Goal: Navigation & Orientation: Find specific page/section

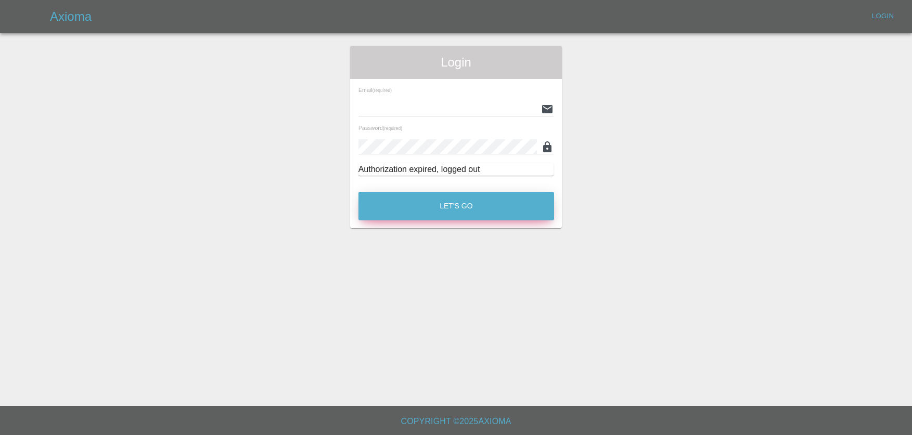
type input "[EMAIL_ADDRESS][DOMAIN_NAME]"
click at [453, 203] on button "Let's Go" at bounding box center [456, 206] width 196 height 29
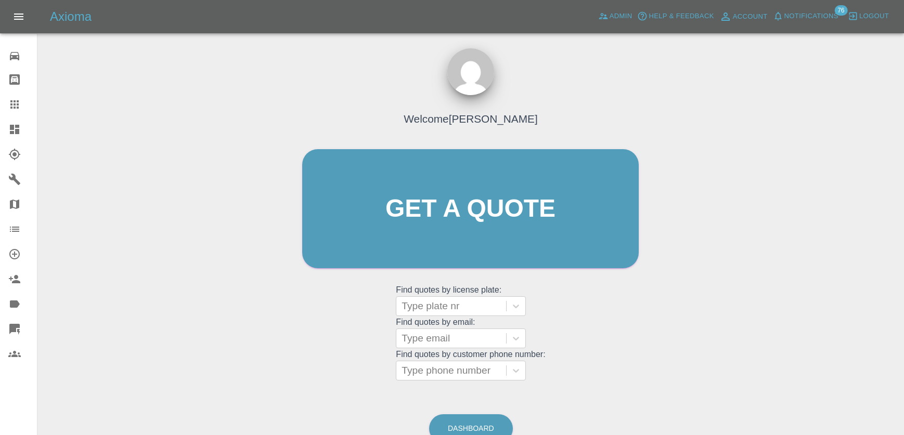
click at [820, 8] on button "Notifications" at bounding box center [805, 16] width 71 height 16
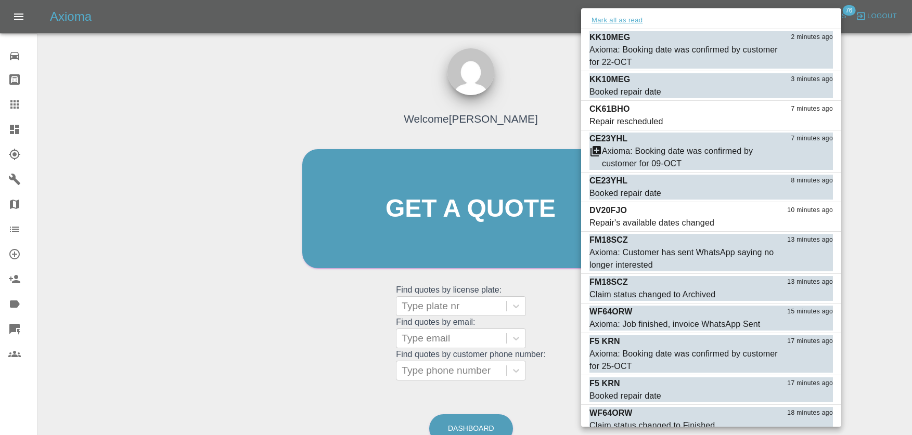
click at [610, 16] on button "Mark all as read" at bounding box center [616, 21] width 55 height 12
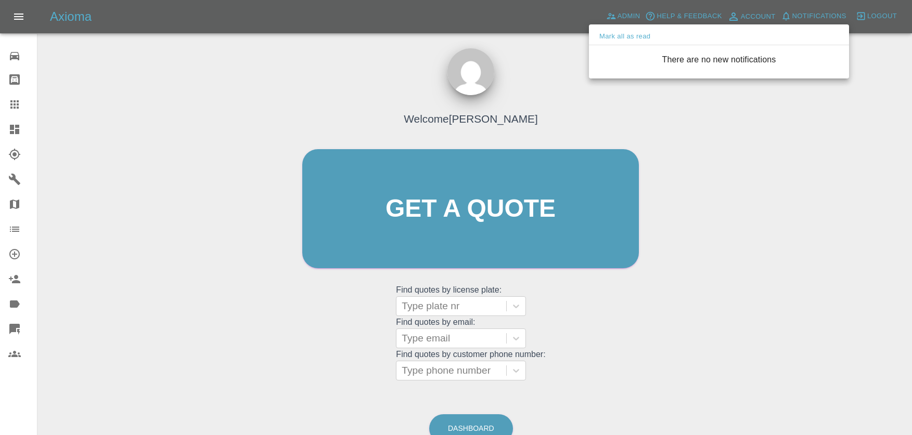
click at [540, 80] on div at bounding box center [456, 217] width 912 height 435
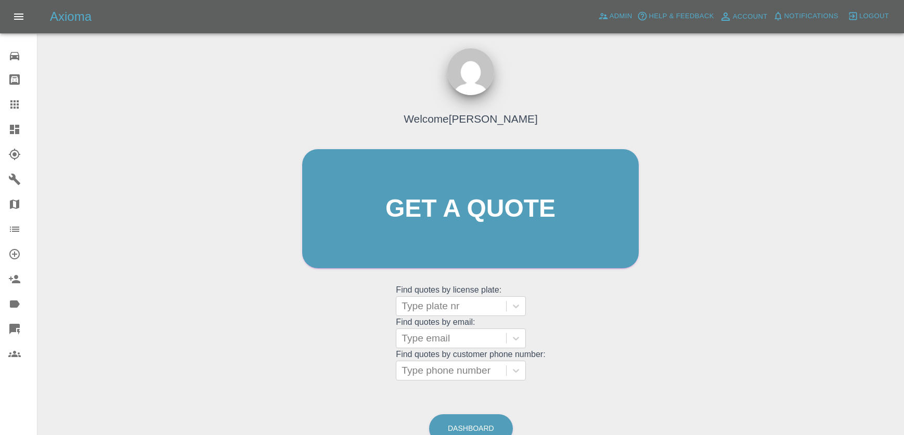
click at [615, 24] on div "Admin" at bounding box center [615, 16] width 40 height 17
click at [615, 19] on span "Admin" at bounding box center [620, 16] width 23 height 12
